Goal: Task Accomplishment & Management: Manage account settings

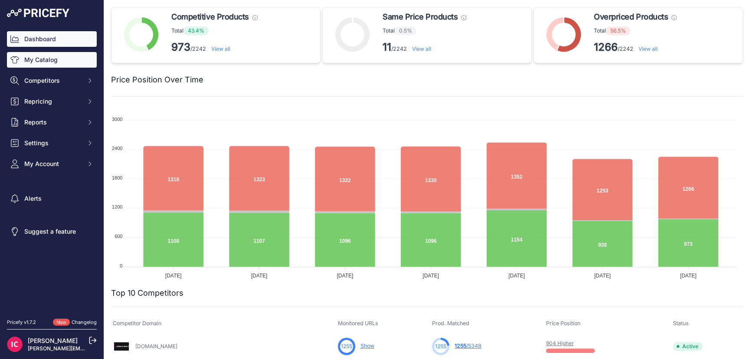
click at [84, 59] on link "My Catalog" at bounding box center [52, 60] width 90 height 16
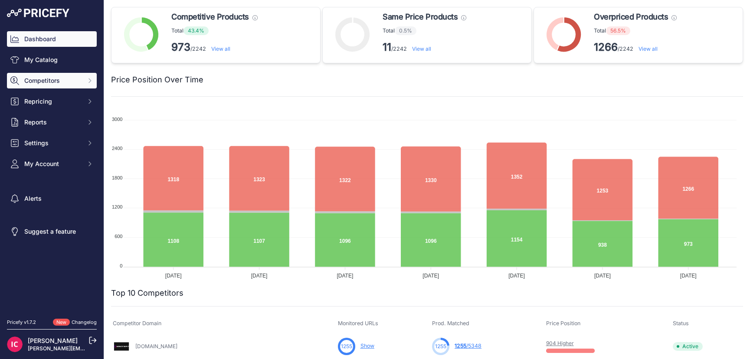
click at [36, 83] on span "Competitors" at bounding box center [52, 80] width 57 height 9
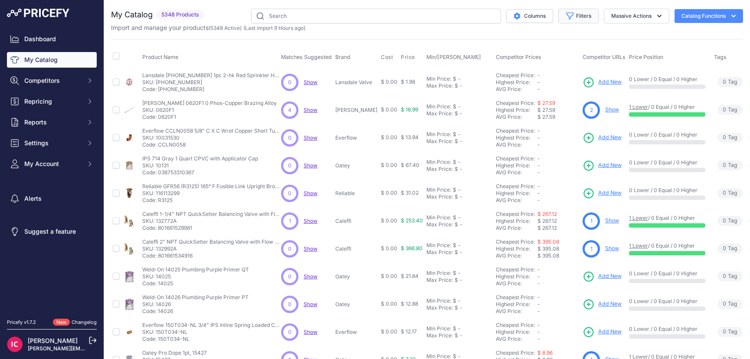
click at [578, 14] on button "Filters" at bounding box center [578, 16] width 40 height 15
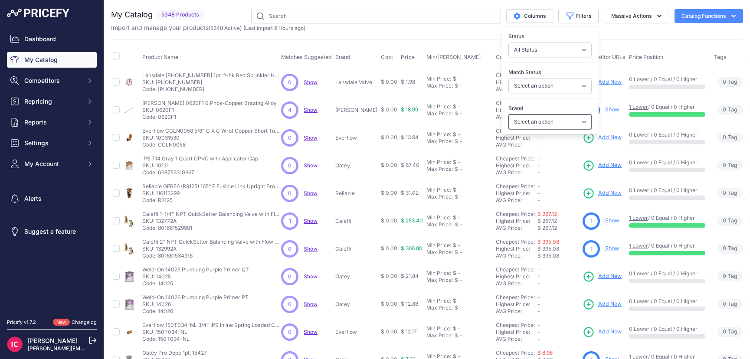
click at [549, 123] on select "Select an option Amtrol Anvil Apollo Valves Bell & Gossett Boshart Industries C…" at bounding box center [549, 121] width 83 height 15
select select "Spirotherm"
click at [508, 114] on select "Select an option Amtrol Anvil Apollo Valves Bell & Gossett Boshart Industries C…" at bounding box center [549, 121] width 83 height 15
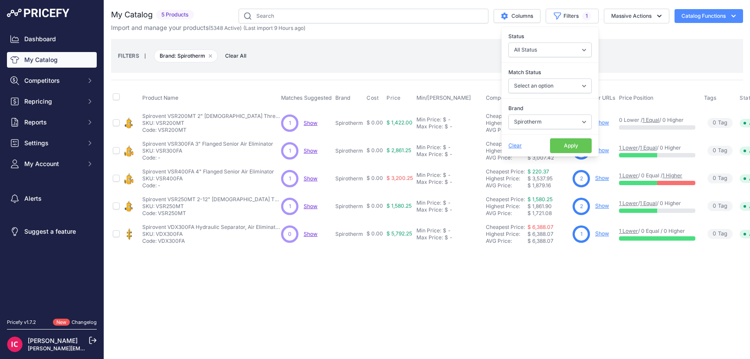
click at [620, 49] on div "FILTERS | Brand: Spirotherm Remove filter option Clear All" at bounding box center [427, 55] width 618 height 23
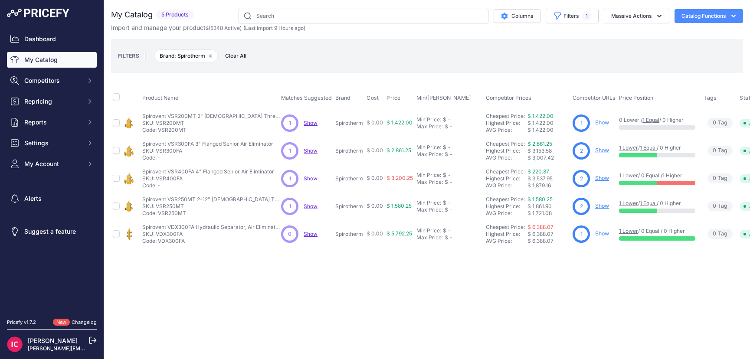
click at [598, 124] on link "Show" at bounding box center [602, 122] width 14 height 7
click at [600, 152] on link "Show" at bounding box center [602, 150] width 14 height 7
click at [600, 176] on link "Show" at bounding box center [602, 178] width 14 height 7
click at [598, 207] on link "Show" at bounding box center [602, 205] width 14 height 7
click at [597, 234] on link "Show" at bounding box center [602, 233] width 14 height 7
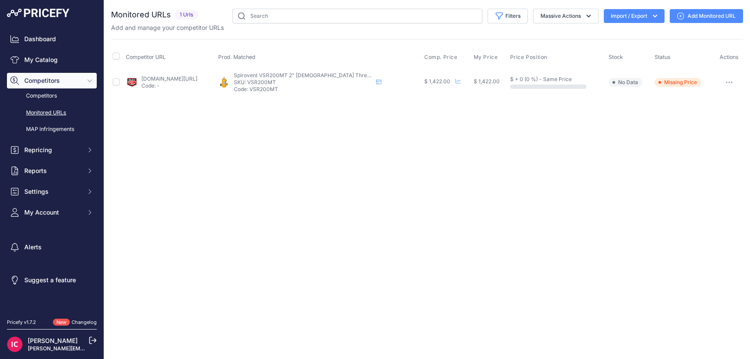
click at [192, 78] on link "statesupply.com/sc1200?prirule_jdsnikfkfjsd=6574" at bounding box center [169, 78] width 56 height 7
click at [724, 82] on button "button" at bounding box center [728, 82] width 17 height 12
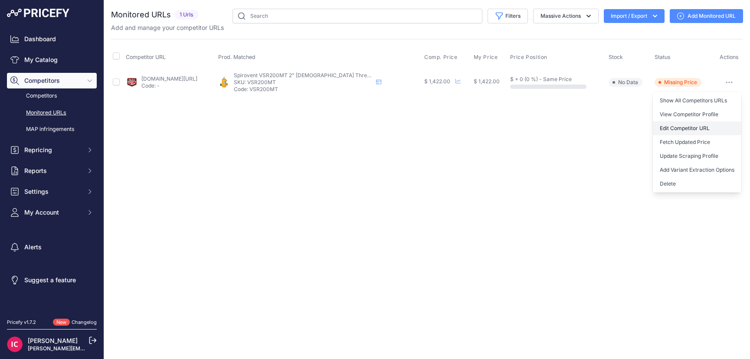
click at [684, 128] on link "Edit Competitor URL" at bounding box center [696, 128] width 88 height 14
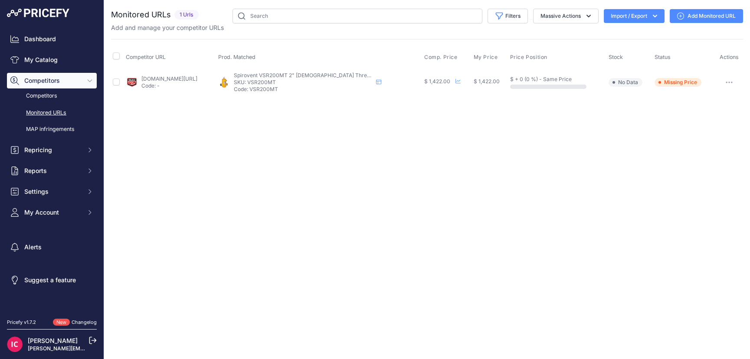
click at [734, 82] on button "button" at bounding box center [728, 82] width 17 height 12
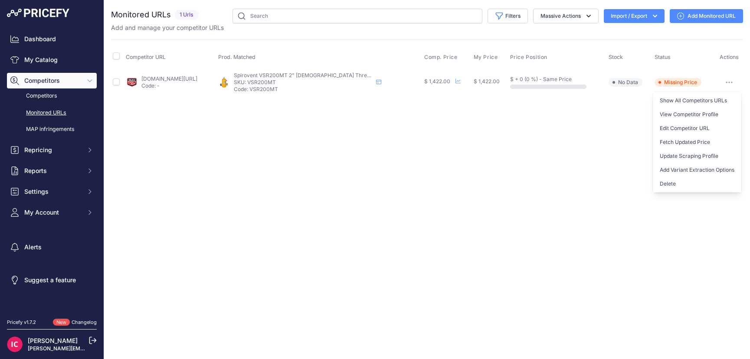
click at [457, 134] on div "Close You are not connected to the internet." at bounding box center [427, 179] width 646 height 359
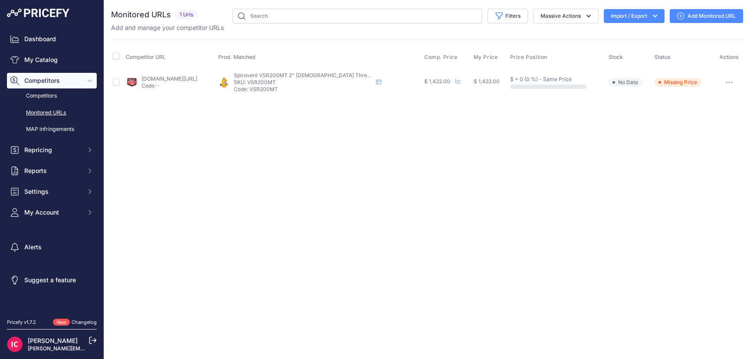
click at [154, 86] on p "Code: -" at bounding box center [169, 85] width 56 height 7
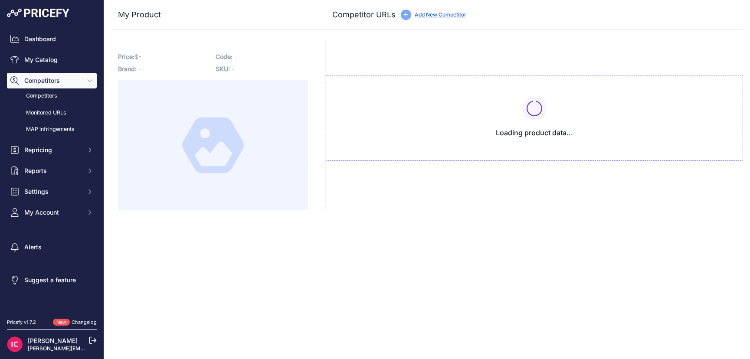
type input "[DOMAIN_NAME][URL]"
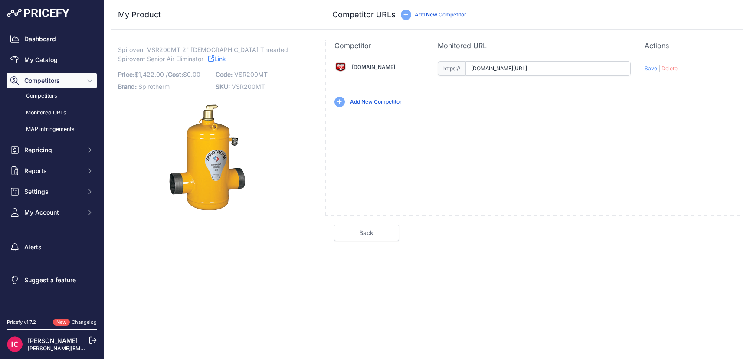
click at [505, 67] on input "[DOMAIN_NAME][URL]" at bounding box center [547, 68] width 165 height 15
